Goal: Information Seeking & Learning: Learn about a topic

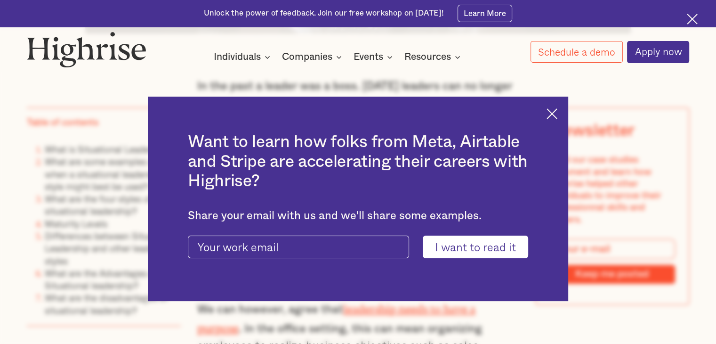
scroll to position [680, 0]
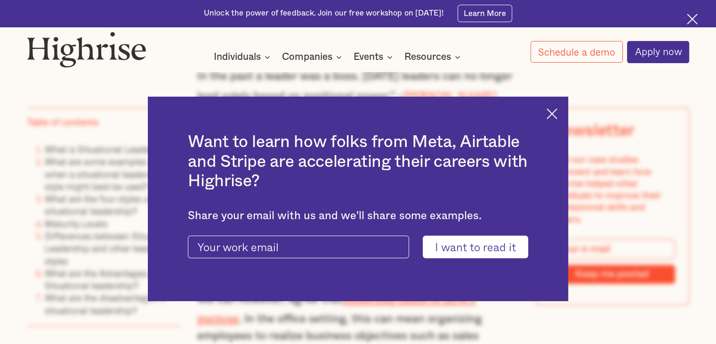
click at [555, 116] on img at bounding box center [552, 113] width 11 height 11
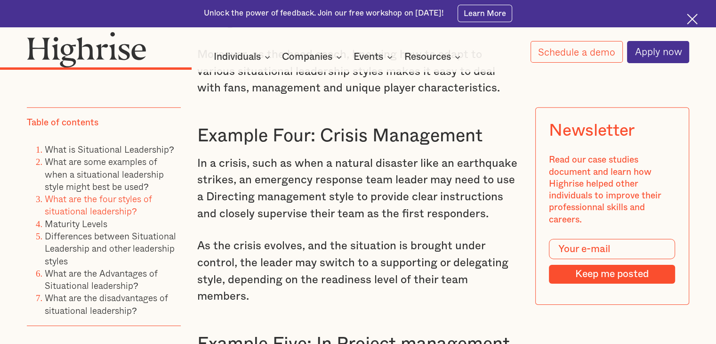
scroll to position [2906, 0]
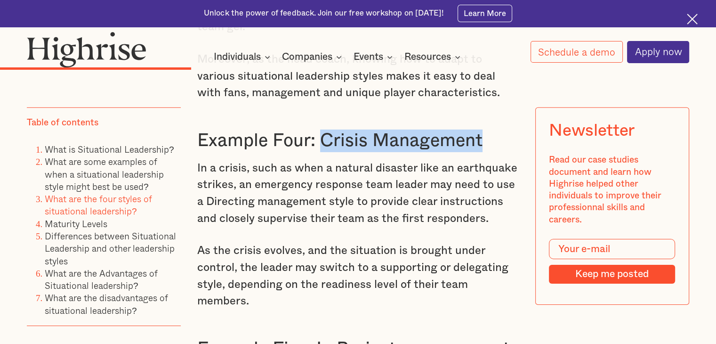
drag, startPoint x: 321, startPoint y: 117, endPoint x: 513, endPoint y: 118, distance: 192.6
click at [513, 130] on h3 "Example Four: Crisis Management" at bounding box center [358, 141] width 322 height 23
copy h3 "Crisis Management"
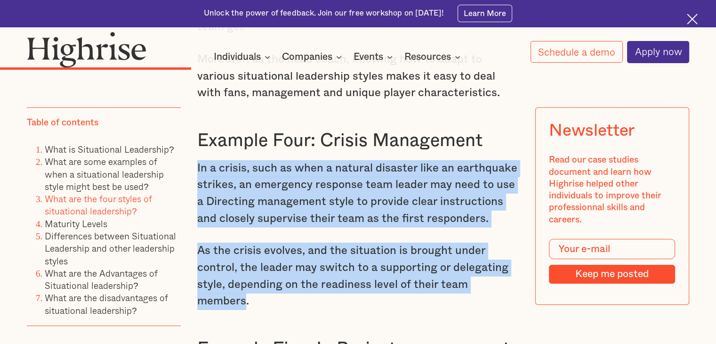
drag, startPoint x: 196, startPoint y: 146, endPoint x: 516, endPoint y: 259, distance: 339.9
copy div "In a crisis, such as when a natural disaster like an earthquake strikes, an eme…"
click at [130, 273] on link "What are the Advantages of Situational leadership?" at bounding box center [101, 279] width 113 height 26
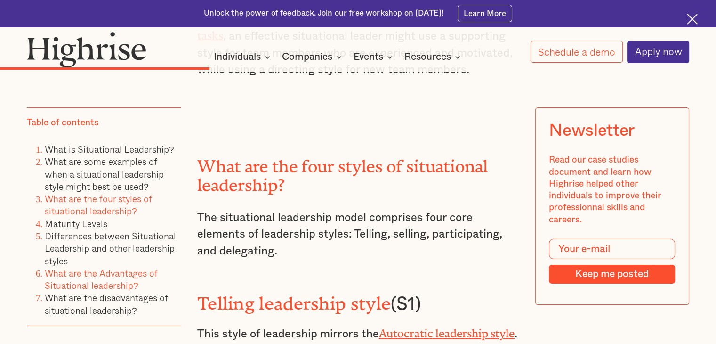
click at [130, 273] on link "What are the Advantages of Situational leadership?" at bounding box center [101, 279] width 113 height 26
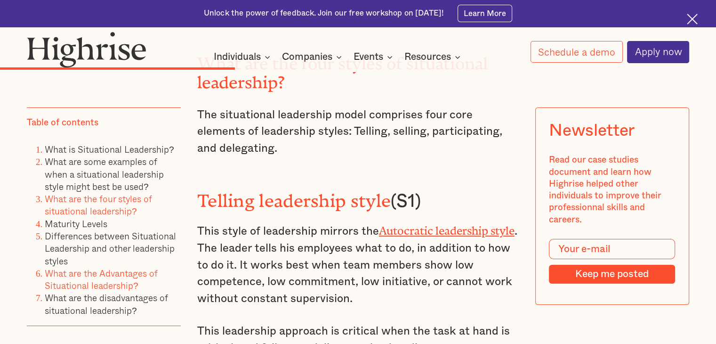
click at [130, 273] on link "What are the Advantages of Situational leadership?" at bounding box center [101, 279] width 113 height 26
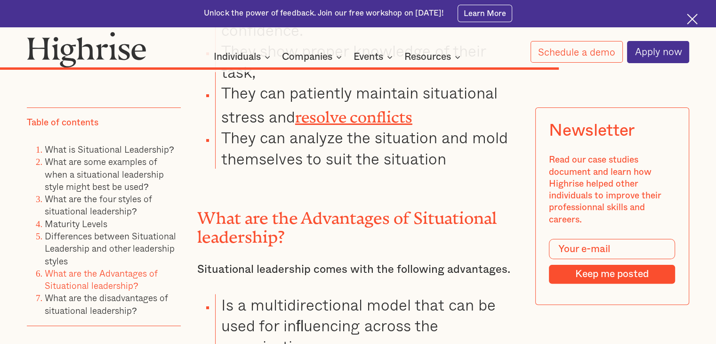
scroll to position [7324, 0]
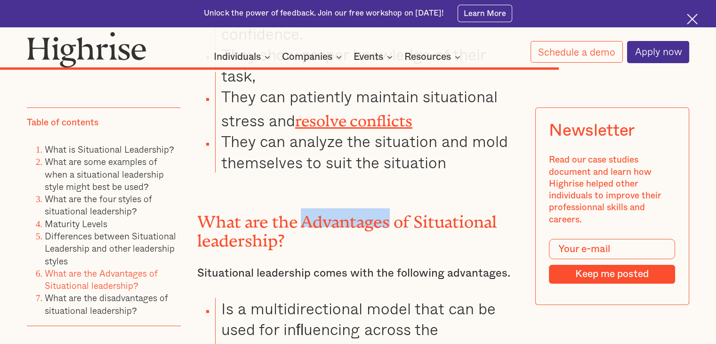
drag, startPoint x: 300, startPoint y: 134, endPoint x: 388, endPoint y: 134, distance: 88.5
click at [388, 208] on h2 "What are the Advantages of Situational leadership?" at bounding box center [358, 227] width 322 height 38
copy h2 "Advantages"
drag, startPoint x: 220, startPoint y: 292, endPoint x: 326, endPoint y: 309, distance: 107.0
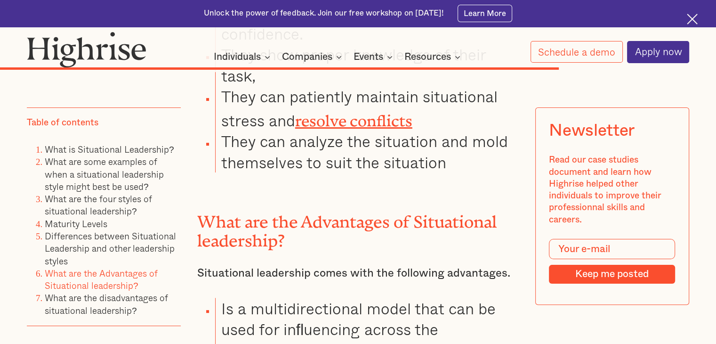
copy li "It is very easy to understand and comprehend."
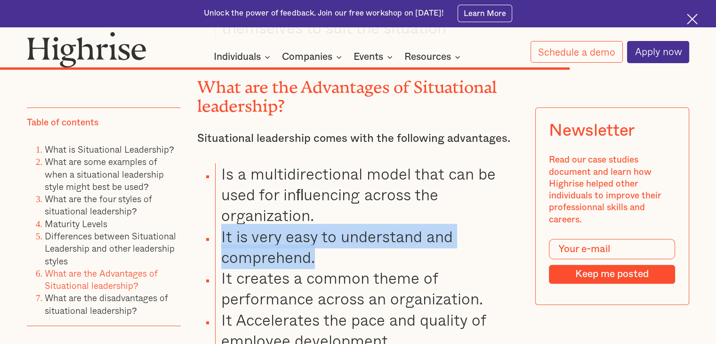
scroll to position [7446, 0]
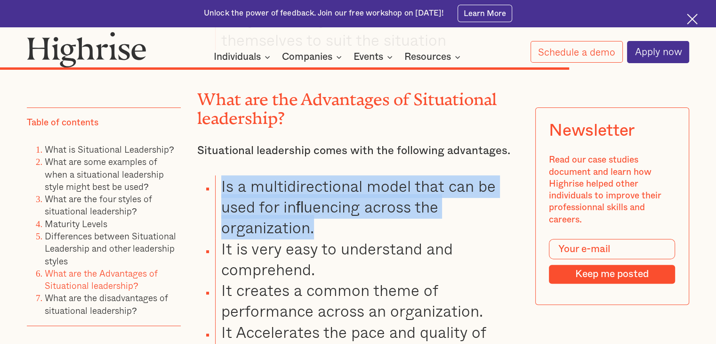
drag, startPoint x: 220, startPoint y: 106, endPoint x: 311, endPoint y: 144, distance: 98.0
click at [311, 175] on li "Is a multidirectional model that can be used for inﬂuencing across the organiza…" at bounding box center [367, 206] width 304 height 63
copy li "Is a multidirectional model that can be used for inﬂuencing across the organiza…"
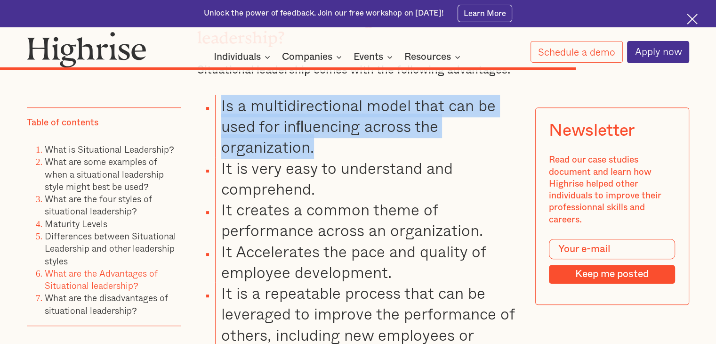
scroll to position [7527, 0]
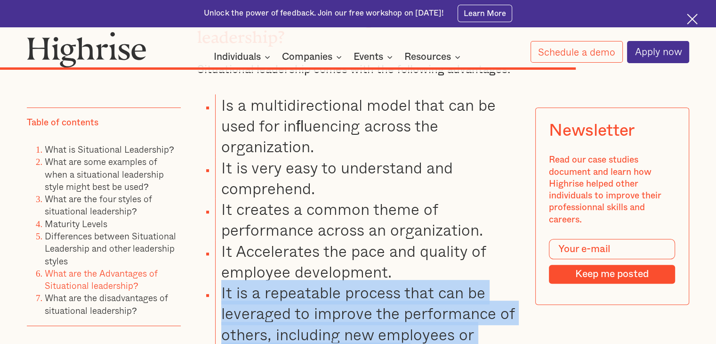
drag, startPoint x: 220, startPoint y: 211, endPoint x: 407, endPoint y: 272, distance: 196.4
click at [407, 282] on li "It is a repeatable process that can be leveraged to improve the performance of …" at bounding box center [367, 323] width 304 height 83
copy li "It is a repeatable process that can be leveraged to improve the performance of …"
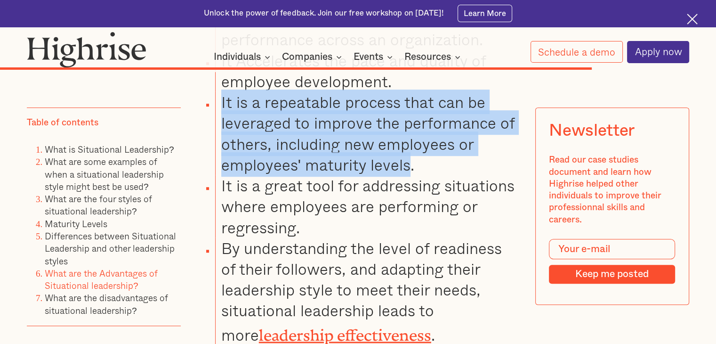
scroll to position [7718, 0]
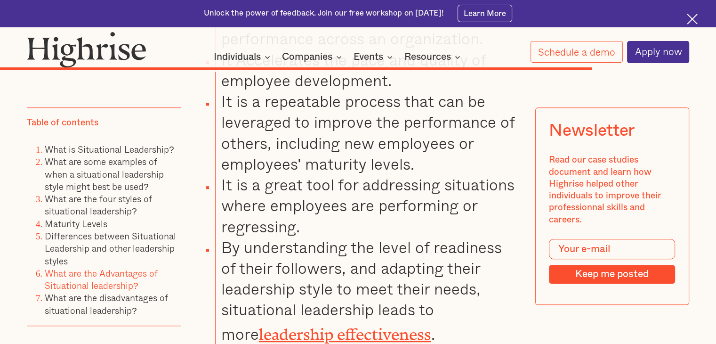
click at [427, 263] on li "By understanding the level of readiness of their followers, and adapting their …" at bounding box center [367, 289] width 304 height 107
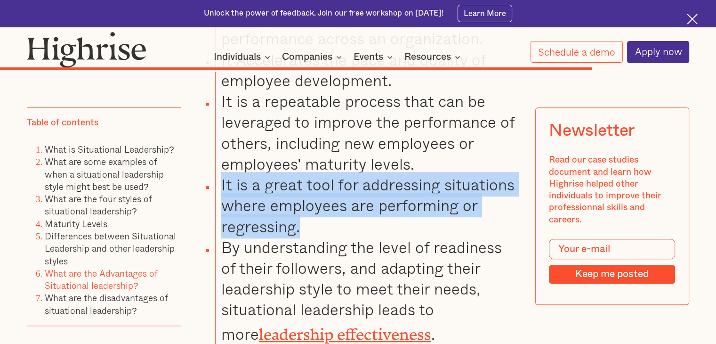
drag, startPoint x: 220, startPoint y: 107, endPoint x: 298, endPoint y: 155, distance: 91.5
click at [298, 174] on li "It is a great tool for addressing situations where employees are performing or …" at bounding box center [367, 205] width 304 height 63
copy li "It is a great tool for addressing situations where employees are performing or …"
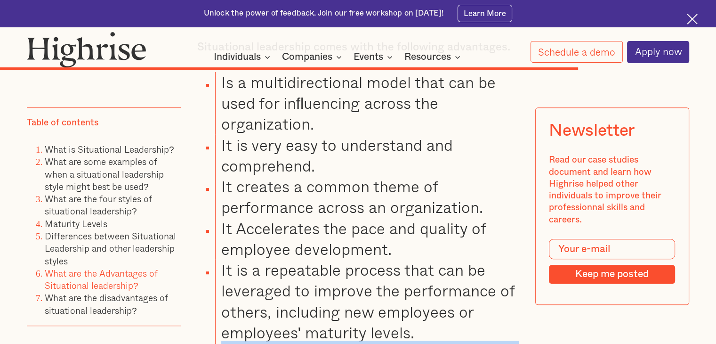
scroll to position [7540, 0]
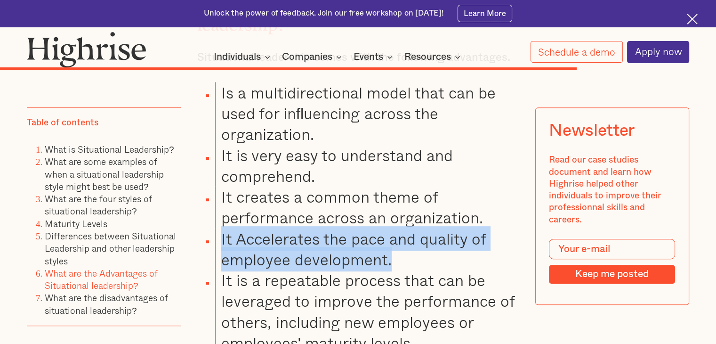
drag, startPoint x: 220, startPoint y: 161, endPoint x: 389, endPoint y: 178, distance: 170.0
click at [389, 228] on li "It Accelerates the pace and quality of employee development." at bounding box center [367, 248] width 304 height 41
copy li "It Accelerates the pace and quality of employee development."
click at [111, 296] on link "What are the disadvantages of situational leadership?" at bounding box center [106, 304] width 123 height 26
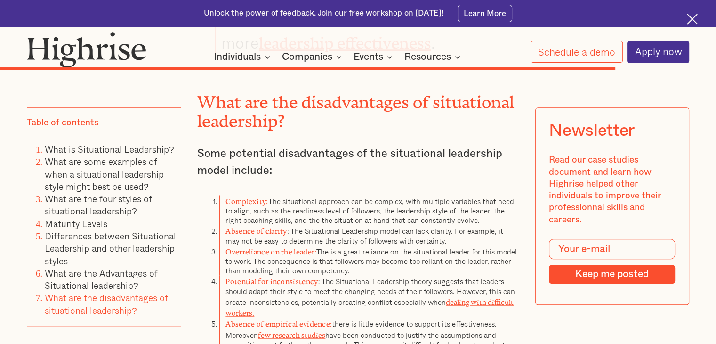
scroll to position [8010, 0]
